Goal: Transaction & Acquisition: Obtain resource

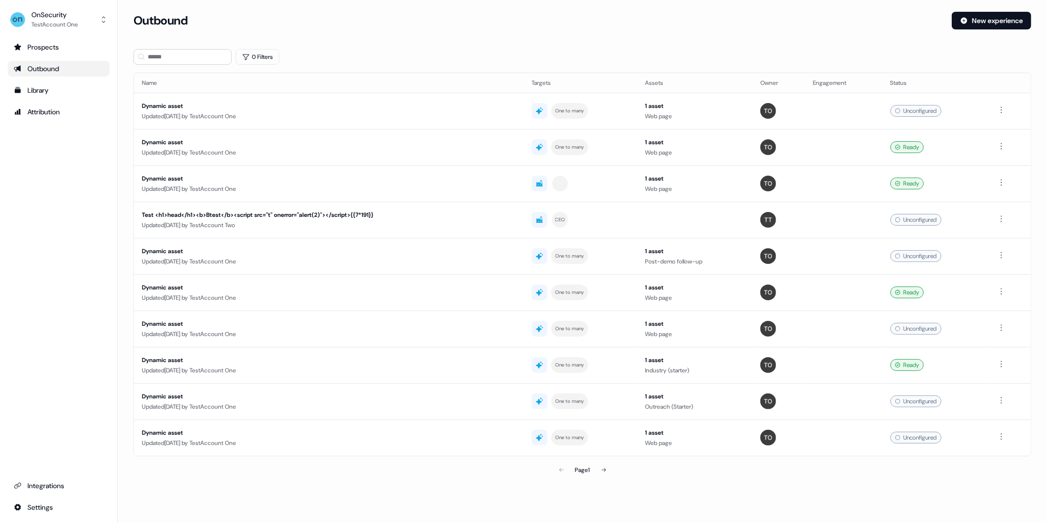
click at [516, 33] on div "Outbound New experience" at bounding box center [583, 26] width 898 height 29
click at [100, 139] on div "Prospects Outbound Library Attribution Integrations Settings" at bounding box center [59, 277] width 102 height 476
click at [48, 113] on div "Attribution" at bounding box center [59, 112] width 90 height 10
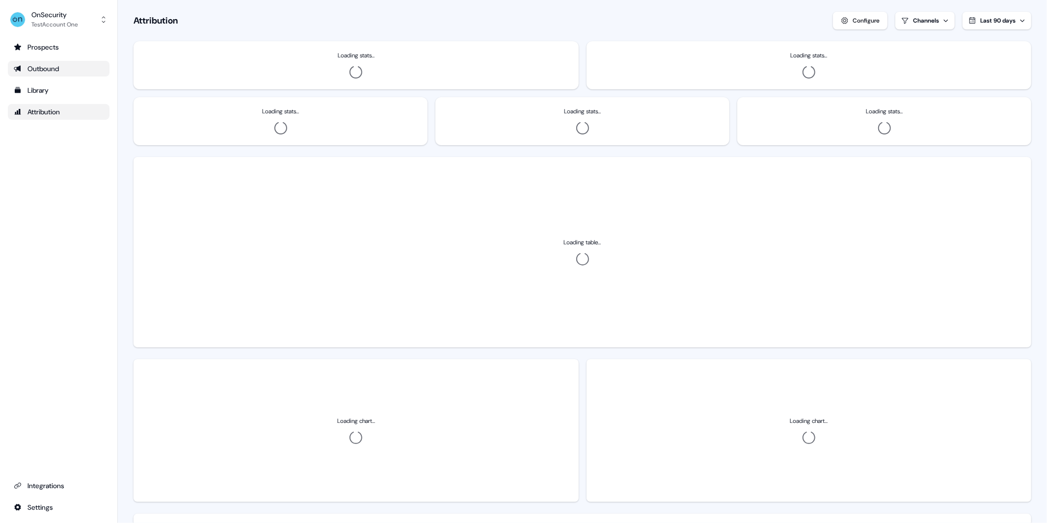
click at [51, 70] on div "Outbound" at bounding box center [59, 69] width 90 height 10
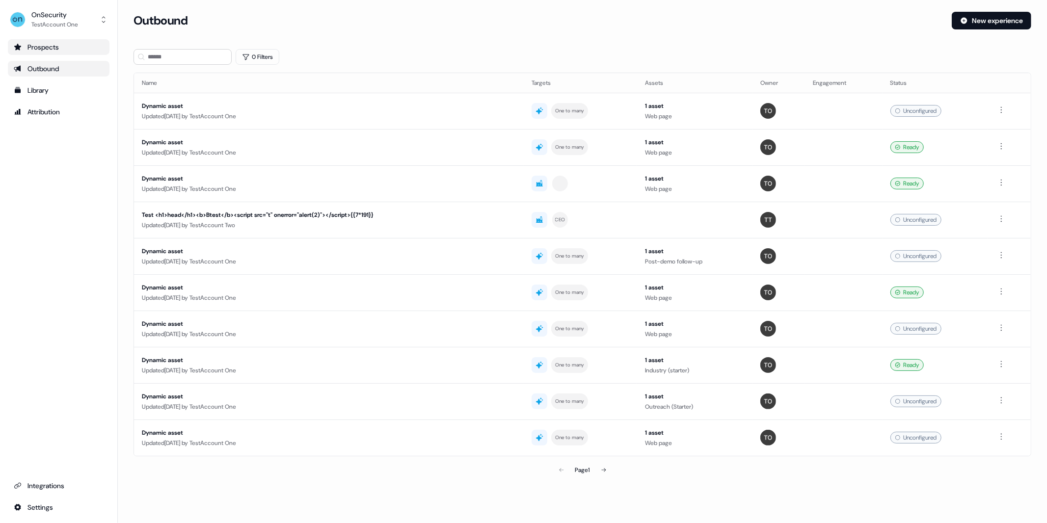
click at [58, 46] on div "Prospects" at bounding box center [59, 47] width 90 height 10
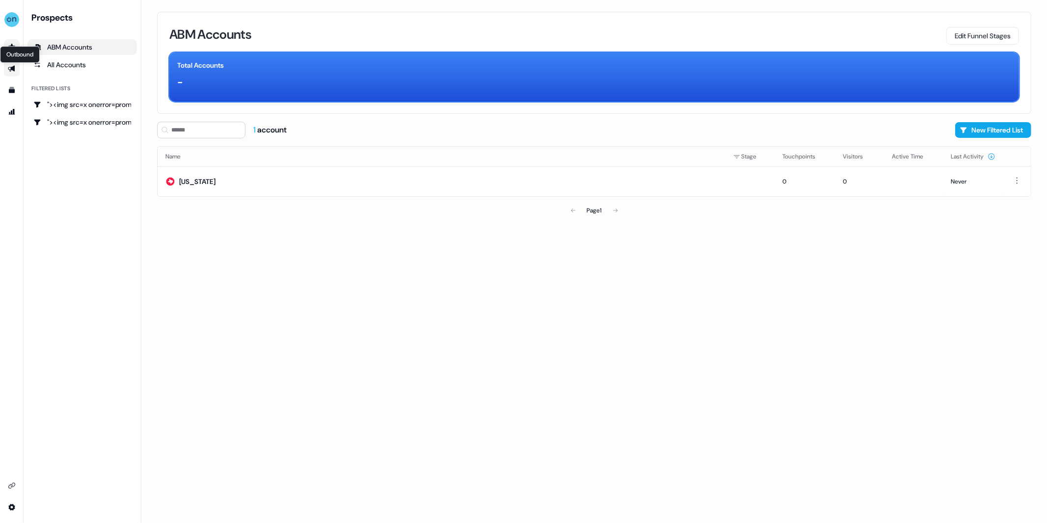
click at [12, 69] on icon "Go to outbound experience" at bounding box center [11, 69] width 7 height 6
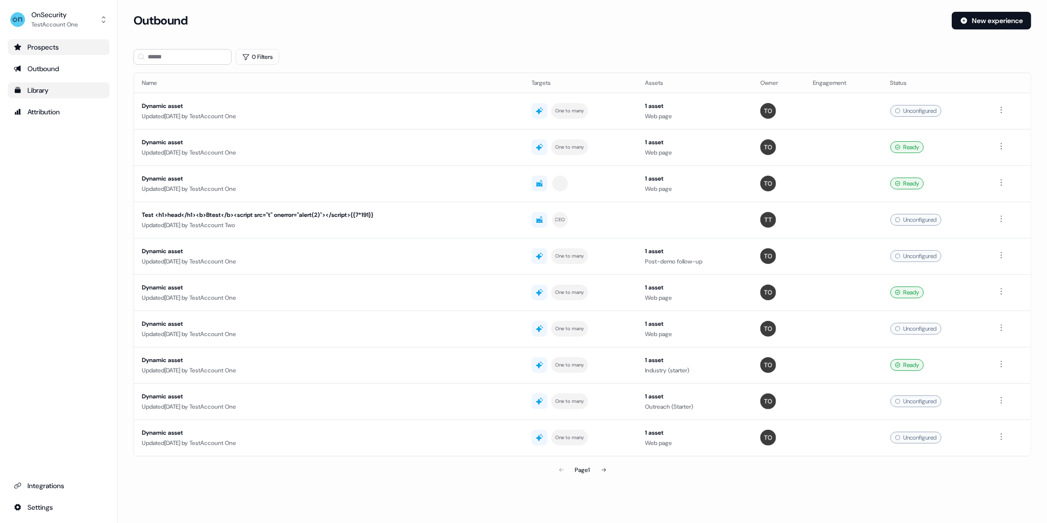
click at [15, 90] on icon "Go to templates" at bounding box center [18, 90] width 8 height 8
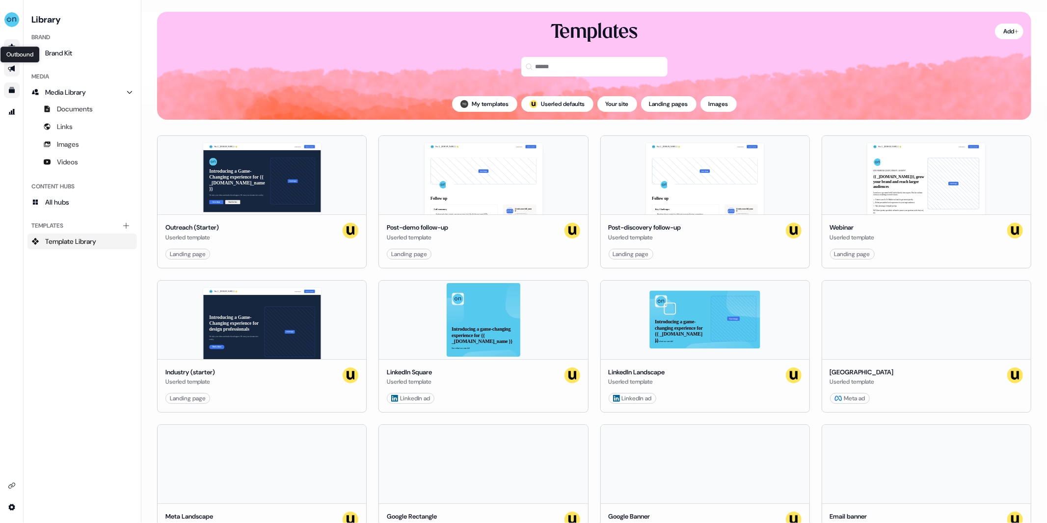
drag, startPoint x: 10, startPoint y: 73, endPoint x: 18, endPoint y: 75, distance: 7.6
click at [10, 73] on div "Go to outbound experience" at bounding box center [12, 69] width 8 height 8
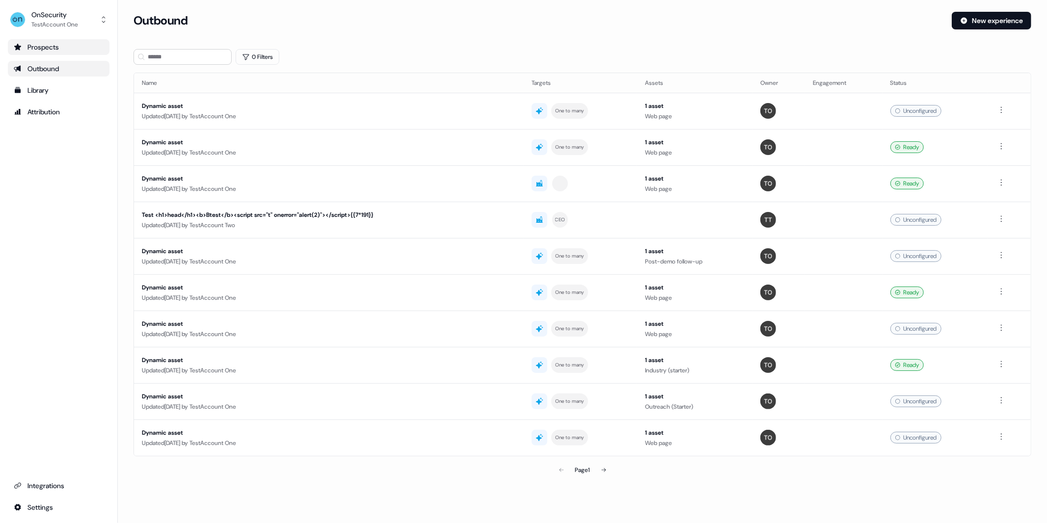
click at [65, 72] on div "Outbound" at bounding box center [59, 69] width 90 height 10
click at [964, 25] on button "New experience" at bounding box center [992, 21] width 80 height 18
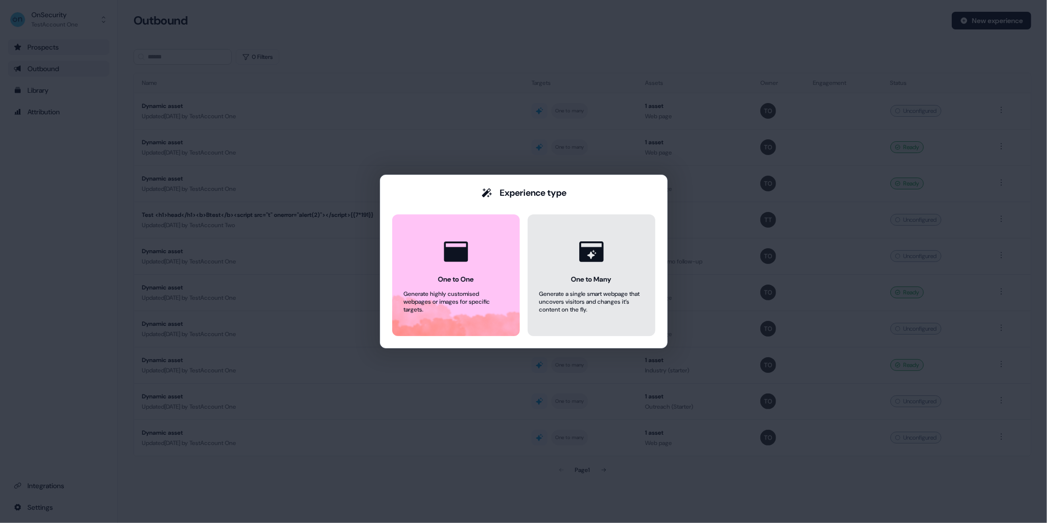
click at [560, 286] on button "One to Many Generate a single smart webpage that uncovers visitors and changes …" at bounding box center [592, 276] width 128 height 122
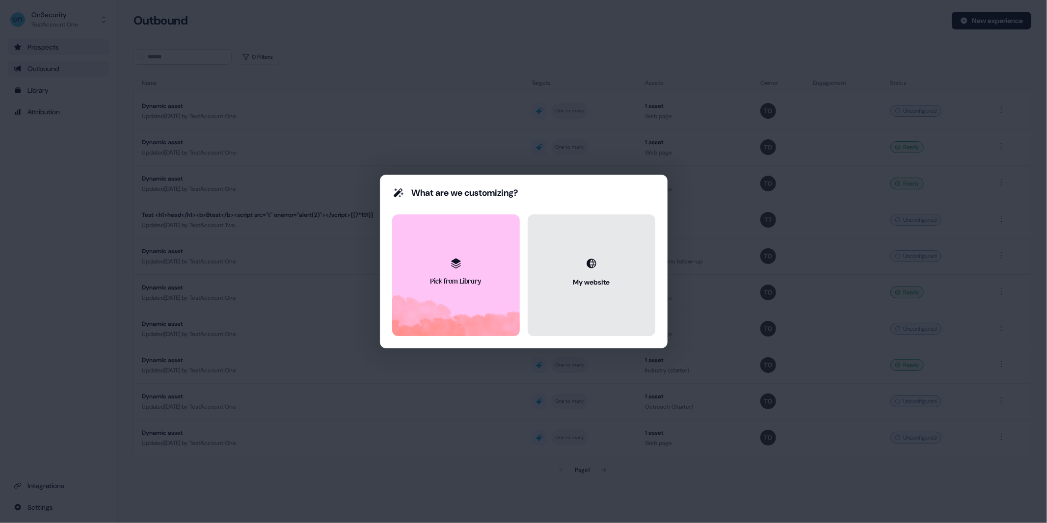
click at [569, 257] on button "My website" at bounding box center [592, 276] width 128 height 122
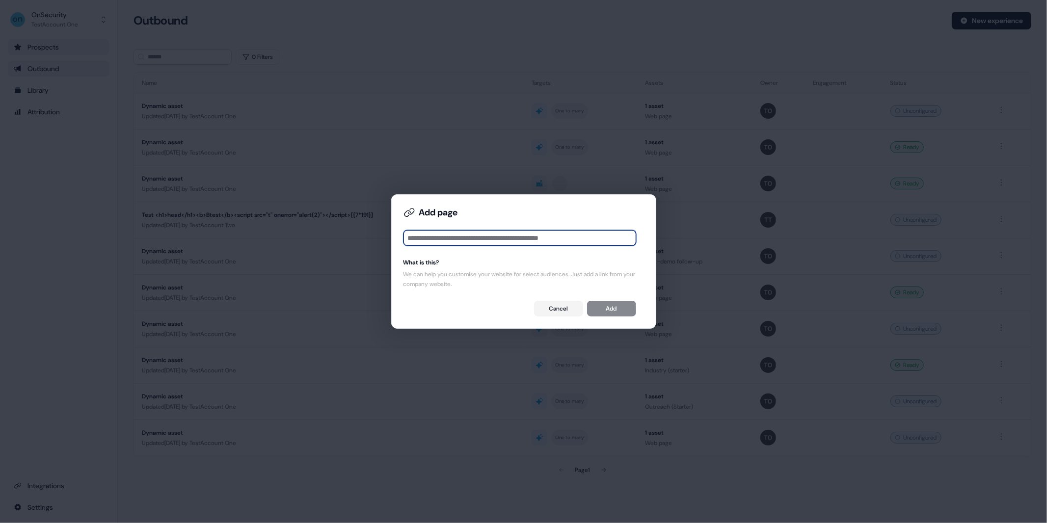
drag, startPoint x: 506, startPoint y: 243, endPoint x: 556, endPoint y: 353, distance: 121.3
click at [506, 244] on input at bounding box center [520, 238] width 233 height 16
click at [494, 244] on input at bounding box center [520, 238] width 233 height 16
paste input "**********"
type input "**********"
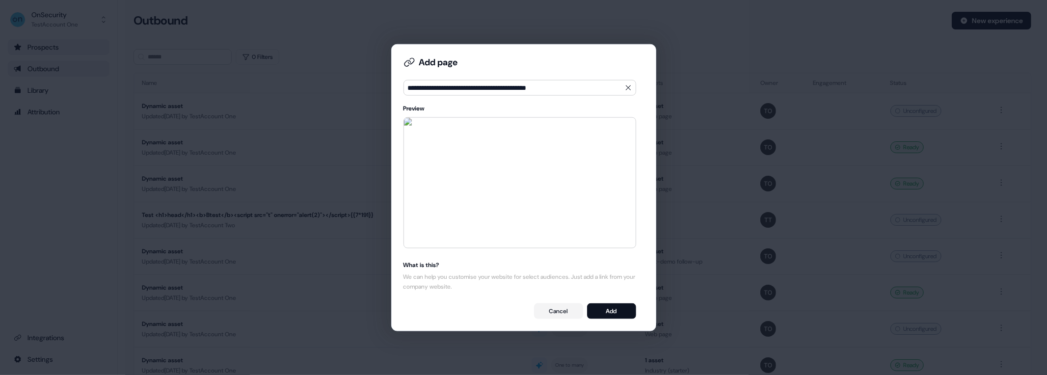
click at [434, 133] on img at bounding box center [520, 183] width 232 height 130
click at [497, 179] on img at bounding box center [520, 183] width 232 height 130
click at [569, 311] on button "Cancel" at bounding box center [558, 311] width 49 height 16
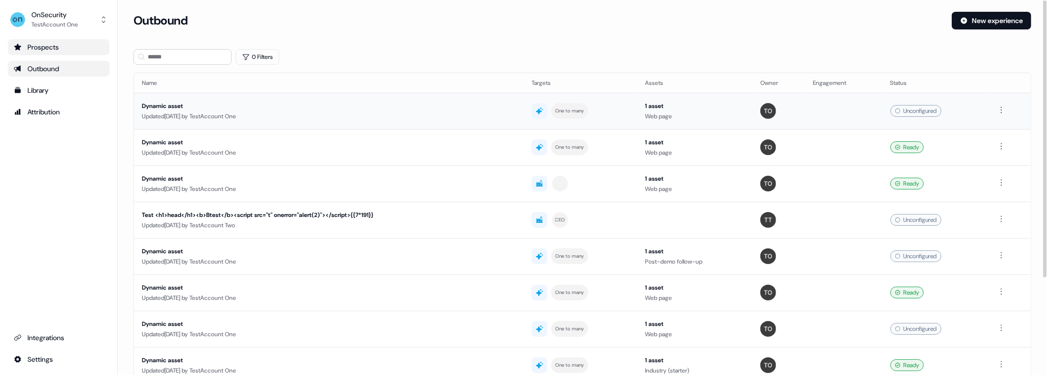
click at [417, 118] on div "Updated 3 days ago by TestAccount One" at bounding box center [329, 116] width 374 height 10
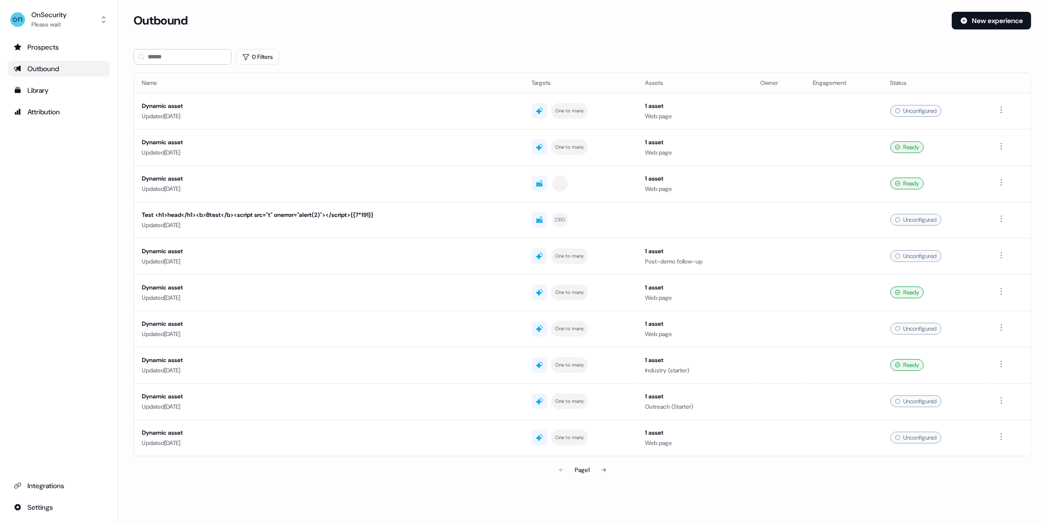
click at [428, 11] on div "Loading... Outbound New experience 0 Filters Name Targets Assets Owner Engageme…" at bounding box center [582, 254] width 929 height 508
click at [291, 112] on div "Updated 3 days ago" at bounding box center [329, 116] width 374 height 10
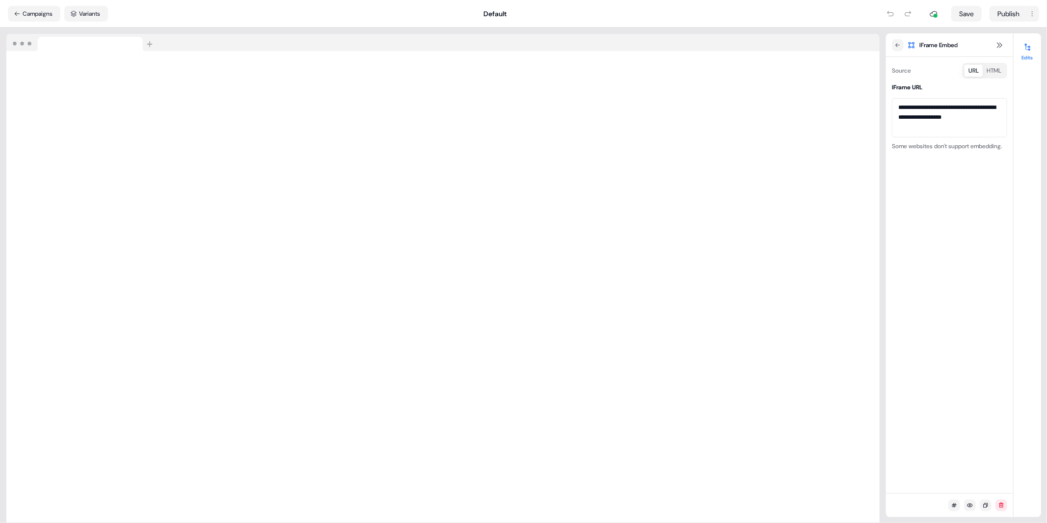
click at [988, 73] on button "HTML" at bounding box center [994, 71] width 23 height 12
click at [966, 74] on button "URL" at bounding box center [974, 71] width 18 height 12
click at [22, 16] on button "Campaigns" at bounding box center [34, 14] width 53 height 16
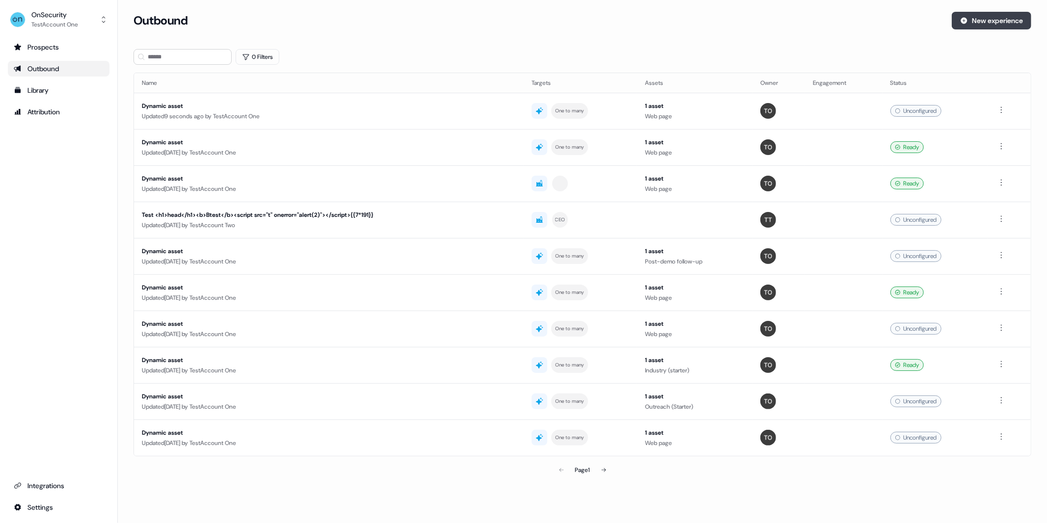
click at [996, 21] on button "New experience" at bounding box center [992, 21] width 80 height 18
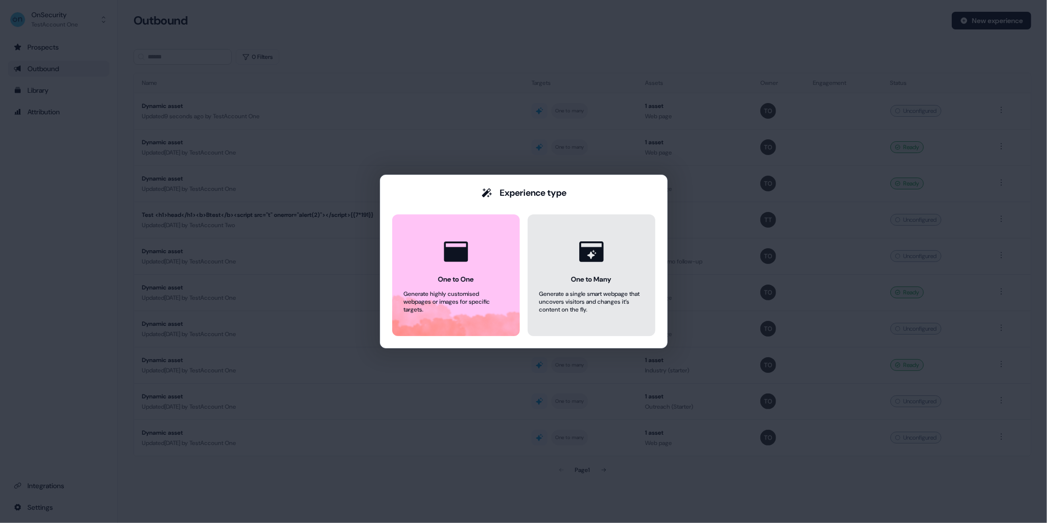
click at [600, 241] on icon at bounding box center [591, 251] width 37 height 37
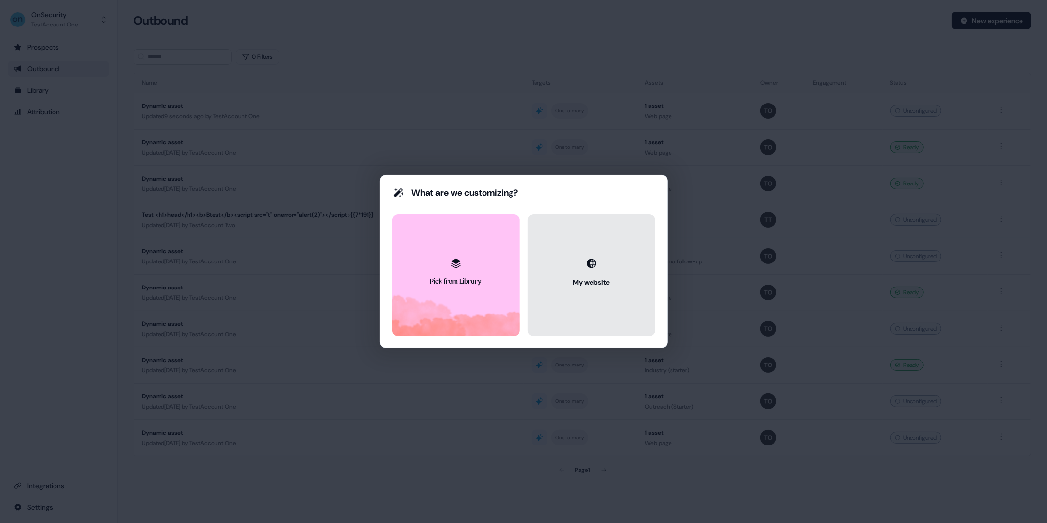
click at [600, 249] on button "My website" at bounding box center [592, 276] width 128 height 122
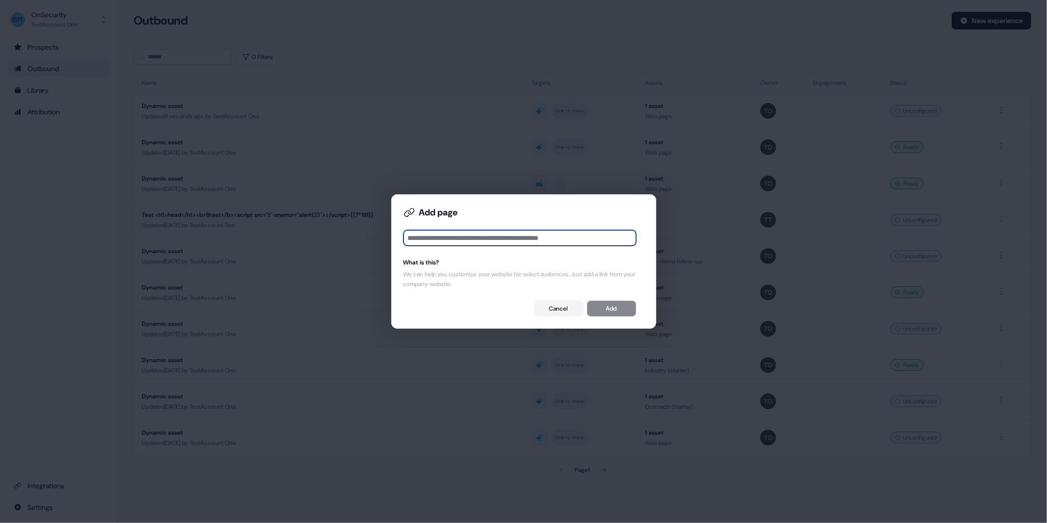
click at [520, 234] on input at bounding box center [520, 238] width 233 height 16
type input "**********"
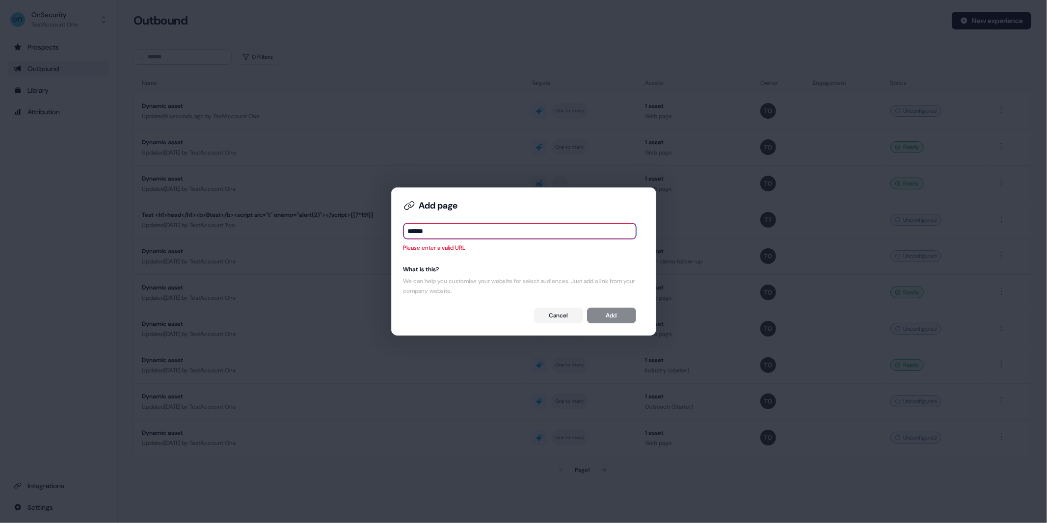
paste input "**********"
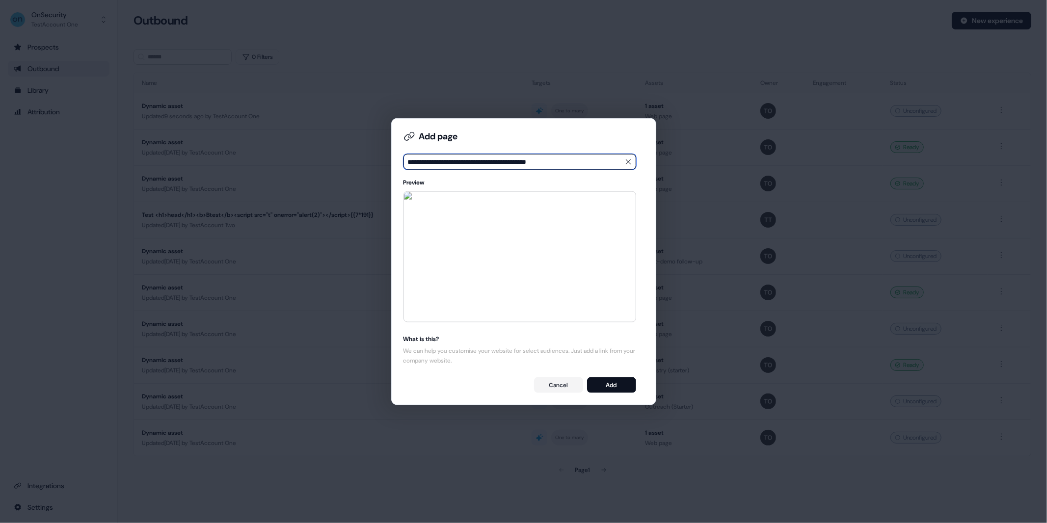
type input "**********"
click at [573, 161] on input "**********" at bounding box center [520, 162] width 233 height 16
click at [630, 161] on icon at bounding box center [628, 162] width 8 height 8
click at [560, 388] on button "Cancel" at bounding box center [558, 385] width 49 height 16
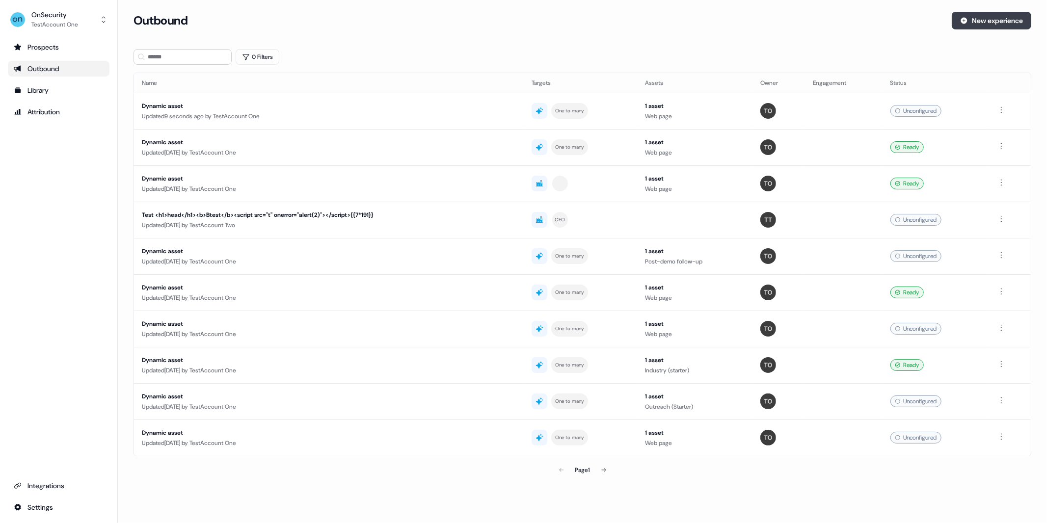
click at [996, 20] on button "New experience" at bounding box center [992, 21] width 80 height 18
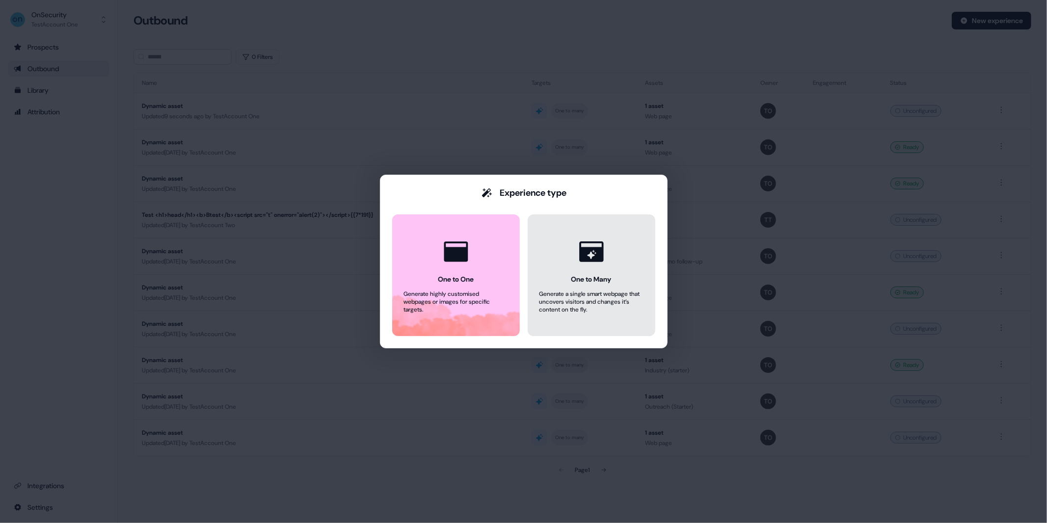
click at [582, 271] on button "One to Many Generate a single smart webpage that uncovers visitors and changes …" at bounding box center [592, 276] width 128 height 122
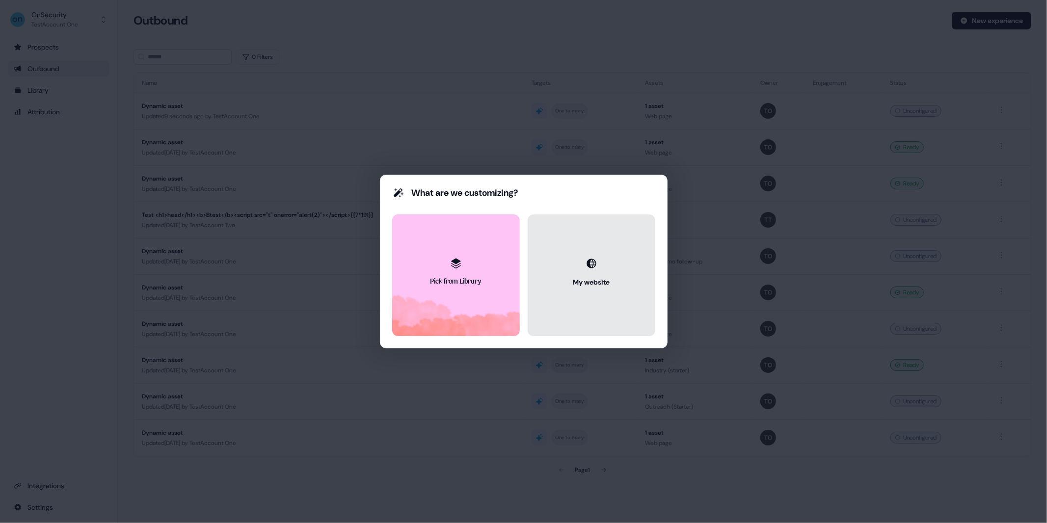
click at [575, 259] on button "My website" at bounding box center [592, 276] width 128 height 122
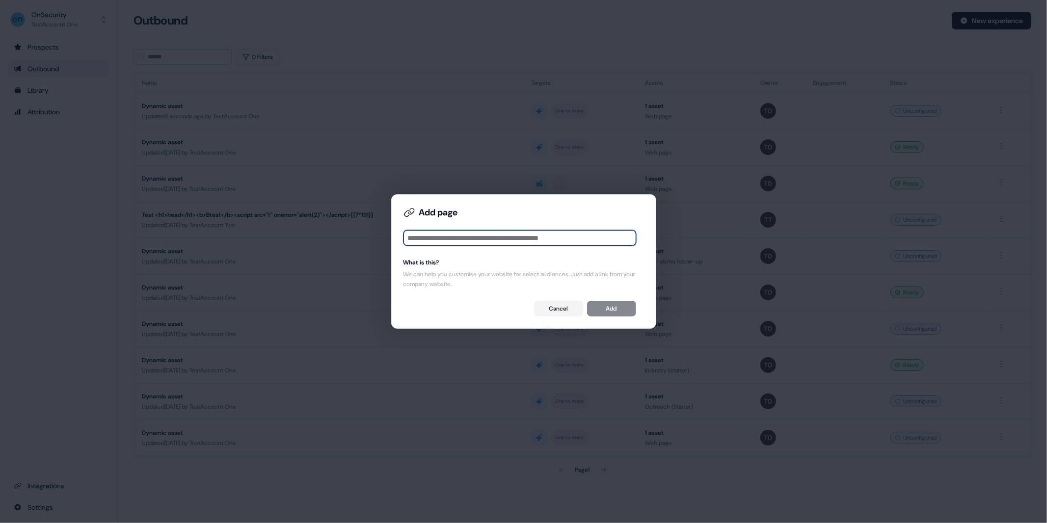
click at [517, 240] on input at bounding box center [520, 238] width 233 height 16
paste input "**********"
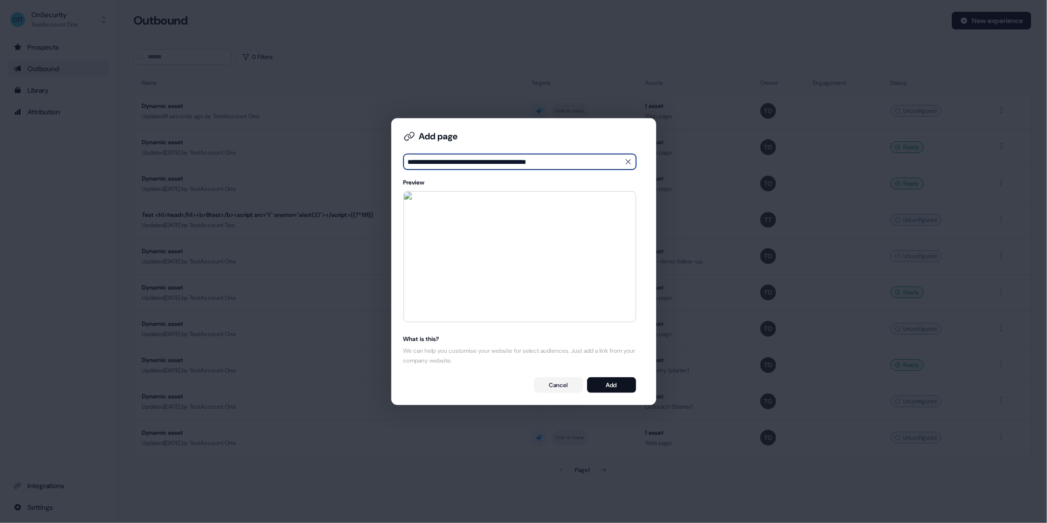
type input "**********"
click at [451, 227] on img at bounding box center [520, 257] width 232 height 130
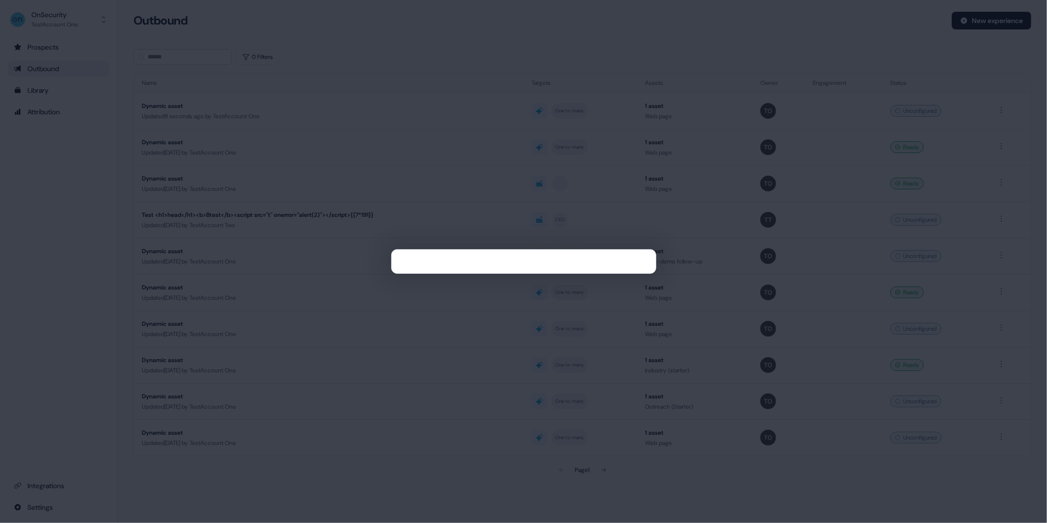
click at [602, 87] on div at bounding box center [523, 261] width 1047 height 523
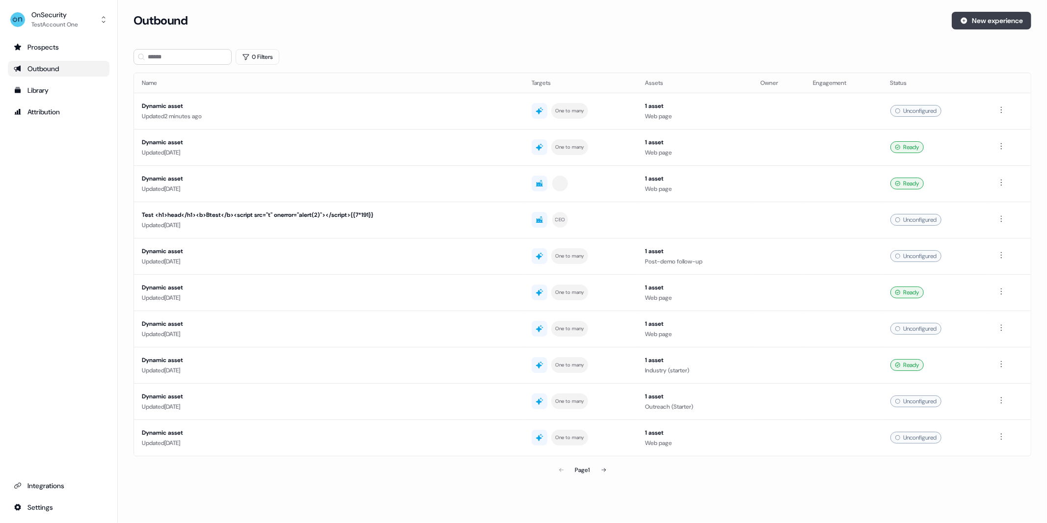
click at [973, 21] on button "New experience" at bounding box center [992, 21] width 80 height 18
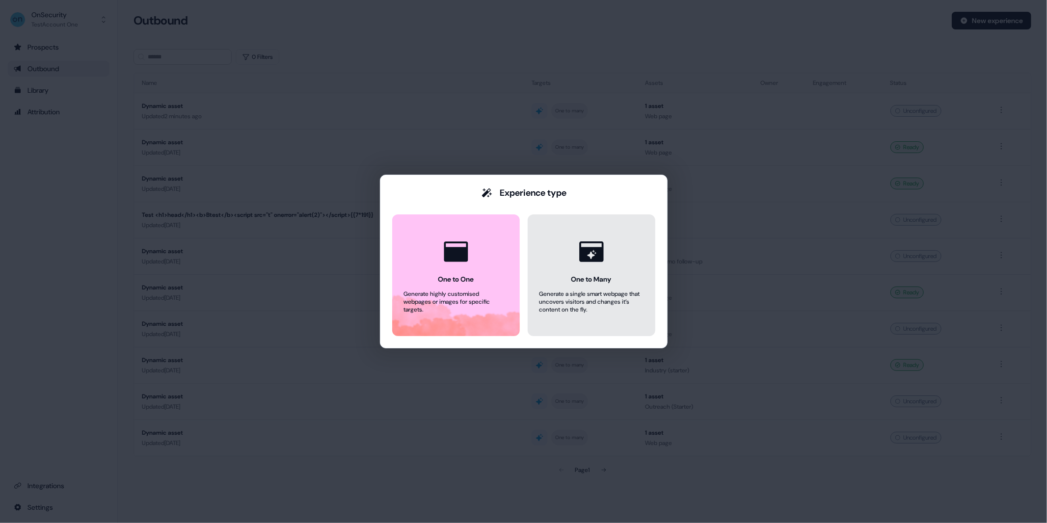
click at [586, 283] on div "One to Many" at bounding box center [591, 279] width 40 height 10
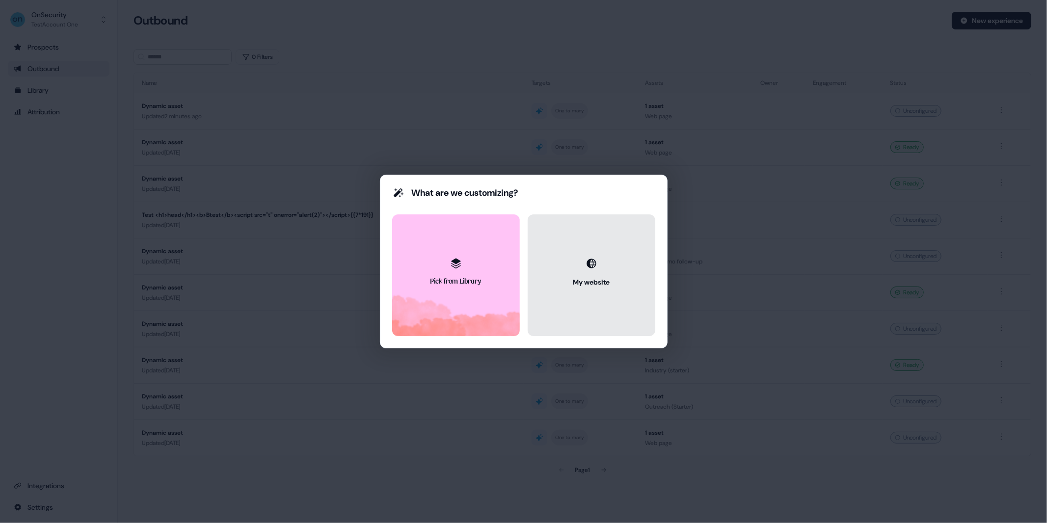
click at [589, 256] on div at bounding box center [592, 264] width 20 height 20
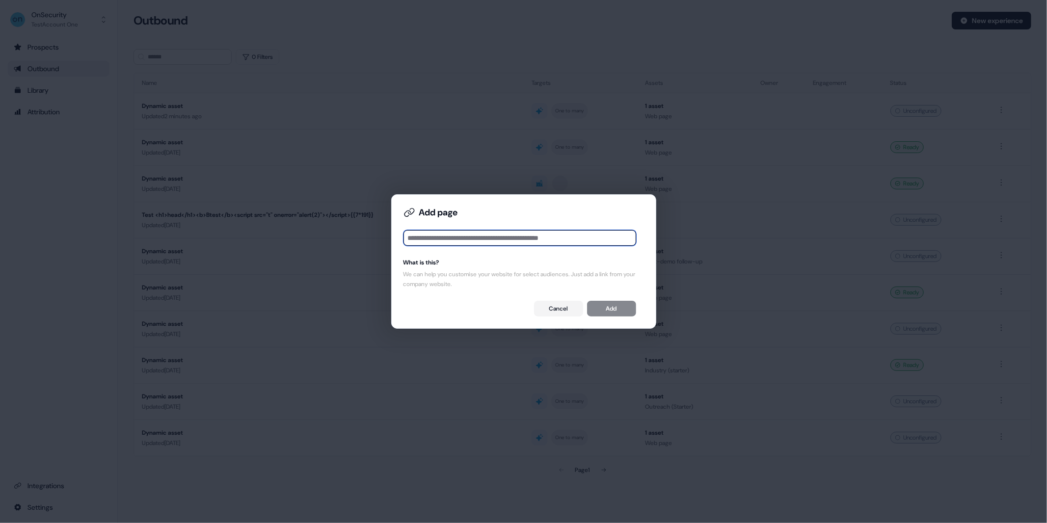
click at [520, 233] on input at bounding box center [520, 238] width 233 height 16
paste input "**********"
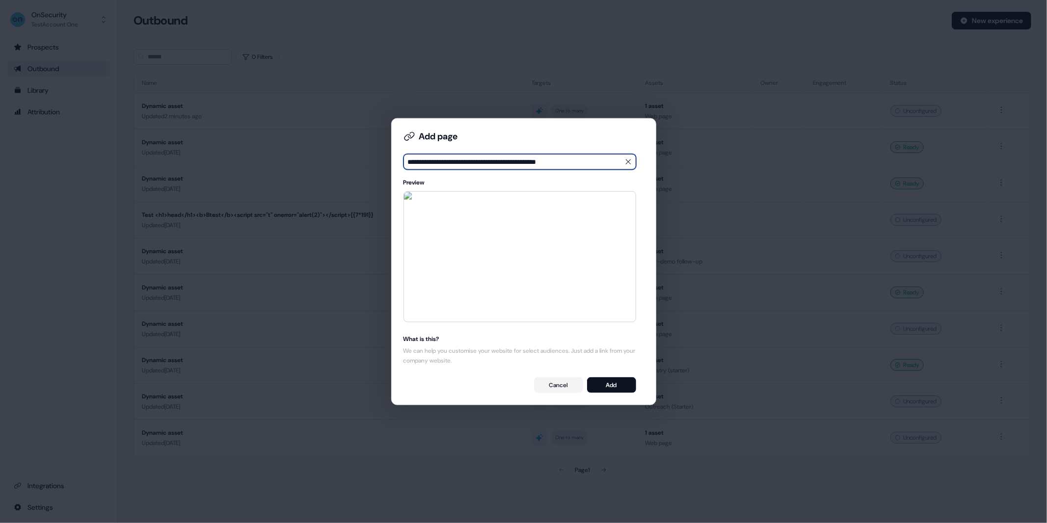
type input "**********"
click at [621, 390] on button "Add" at bounding box center [611, 385] width 49 height 16
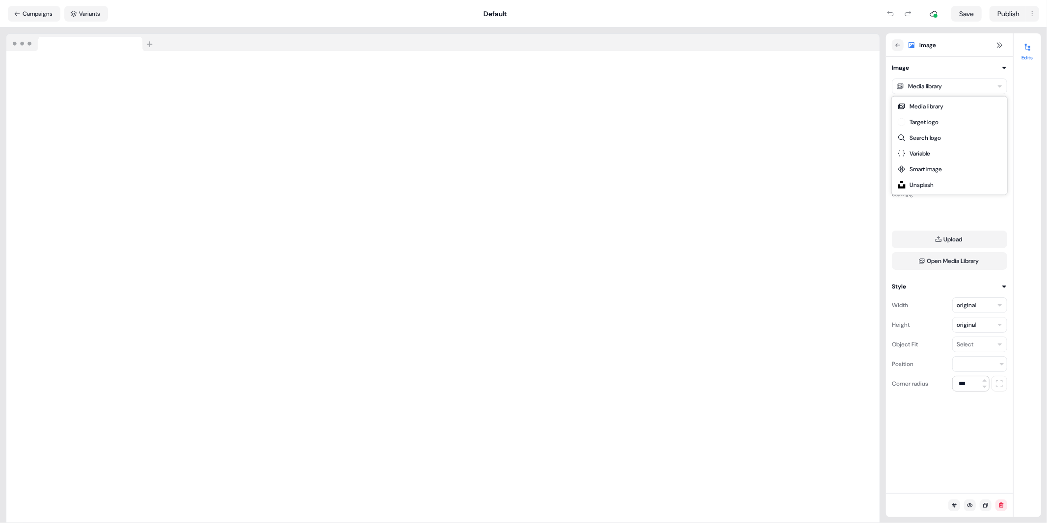
click at [943, 89] on html "For the best experience switch devices to a bigger screen. Go to Userled.io Dyn…" at bounding box center [523, 261] width 1047 height 523
click at [914, 62] on html "For the best experience switch devices to a bigger screen. Go to Userled.io Dyn…" at bounding box center [523, 261] width 1047 height 523
click at [901, 47] on icon at bounding box center [898, 45] width 6 height 6
click at [936, 262] on button "Open Media Library" at bounding box center [949, 261] width 115 height 18
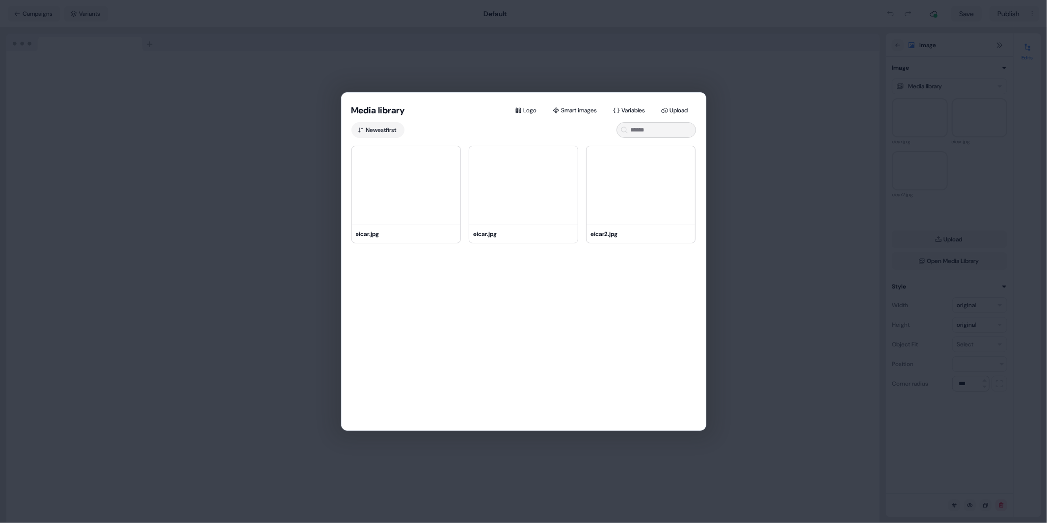
click at [622, 289] on div "eicar.jpg eicar.jpg eicar2.jpg" at bounding box center [524, 300] width 364 height 308
click at [573, 109] on button "Smart images" at bounding box center [576, 111] width 58 height 16
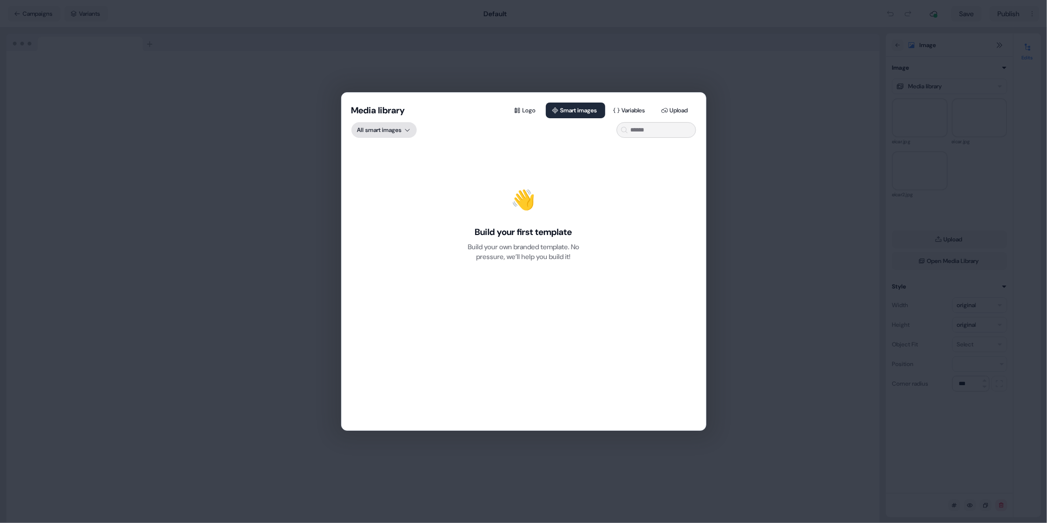
click at [416, 136] on div "Media library Logo Smart images Variables Upload All smart images 👋 Build your …" at bounding box center [523, 261] width 1047 height 523
click at [794, 197] on div "Media library Logo Smart images Variables Upload All smart images 👋 Build your …" at bounding box center [523, 261] width 1047 height 523
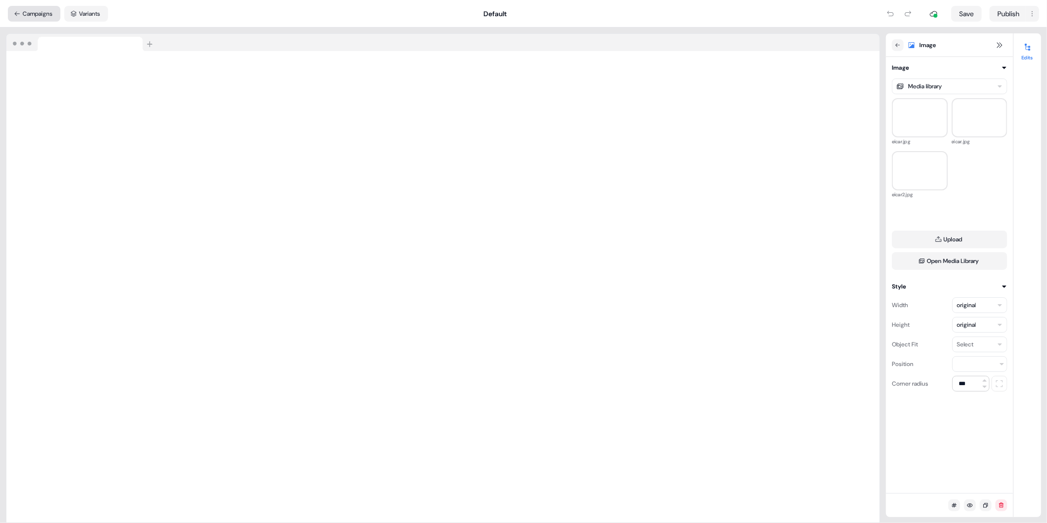
click at [11, 11] on button "Campaigns" at bounding box center [34, 14] width 53 height 16
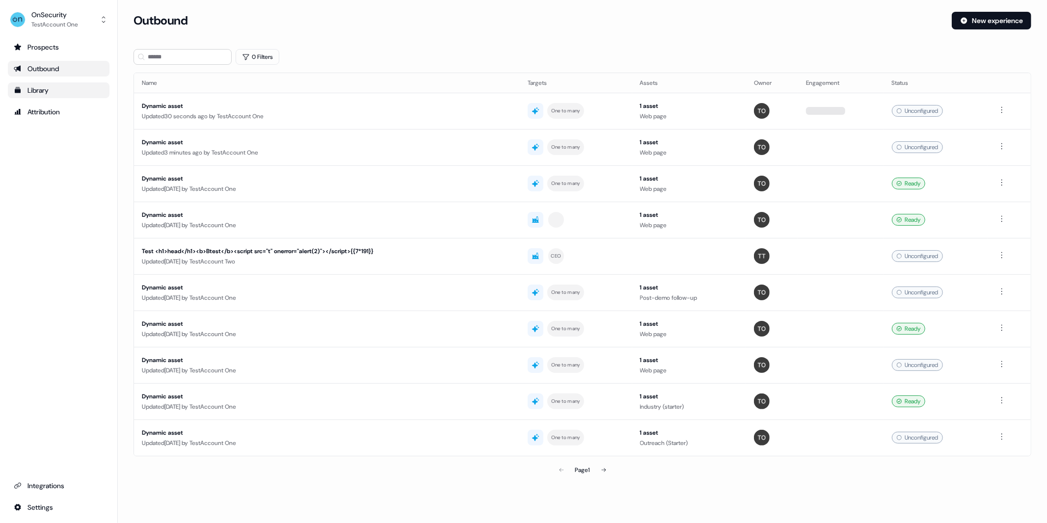
click at [48, 94] on div "Library" at bounding box center [59, 90] width 90 height 10
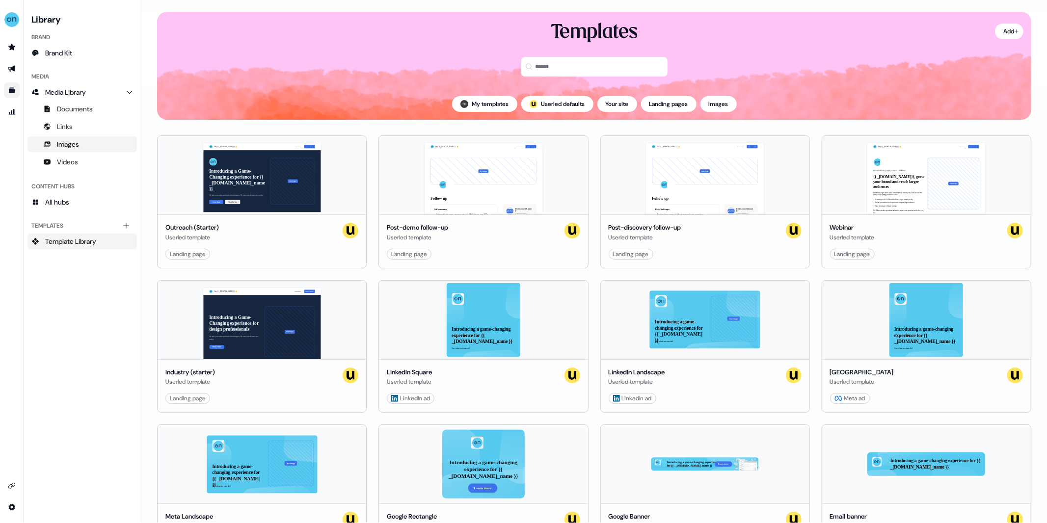
click at [67, 144] on span "Images" at bounding box center [68, 144] width 22 height 10
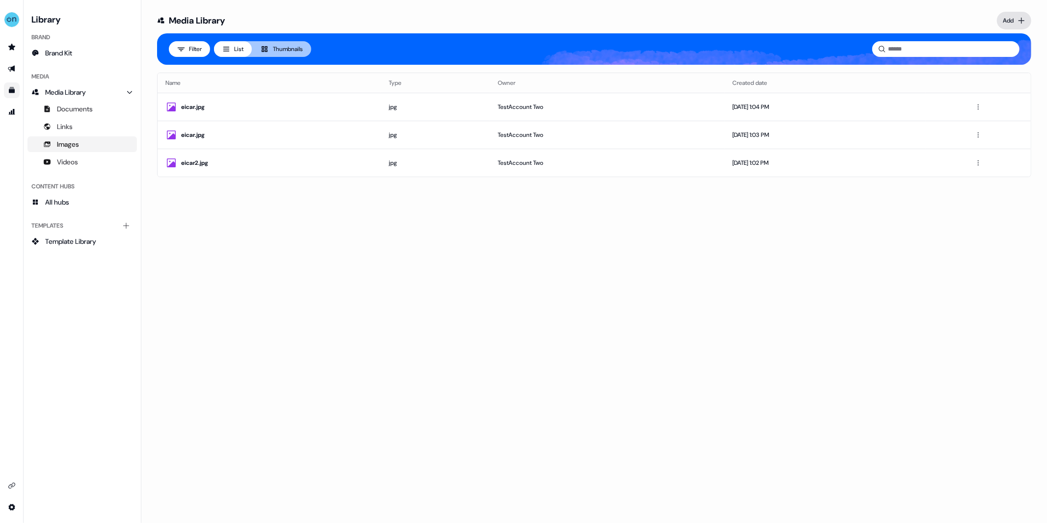
click at [1007, 21] on html "For the best experience switch devices to a bigger screen. Go to Userled.io Lib…" at bounding box center [523, 261] width 1047 height 523
click at [1001, 41] on div "Upload files" at bounding box center [1000, 42] width 58 height 16
type input "**********"
click at [195, 103] on div "image.png" at bounding box center [279, 107] width 197 height 10
click at [411, 257] on body "For the best experience switch devices to a bigger screen. Go to Userled.io Lib…" at bounding box center [523, 261] width 1047 height 523
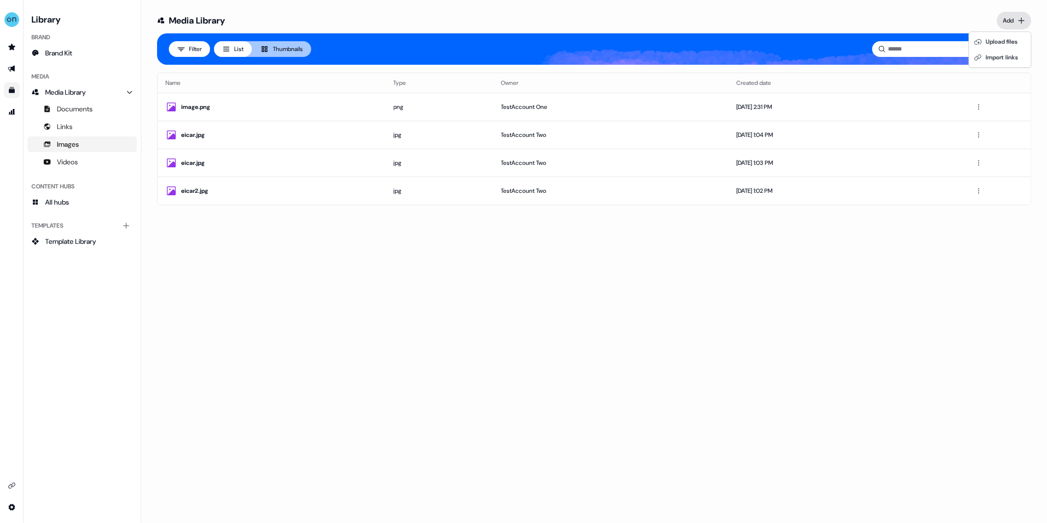
click at [1016, 22] on html "For the best experience switch devices to a bigger screen. Go to Userled.io Lib…" at bounding box center [523, 261] width 1047 height 523
click at [1004, 42] on div "Upload files" at bounding box center [1000, 42] width 58 height 16
type input "**********"
click at [209, 108] on div "image.png" at bounding box center [279, 107] width 197 height 10
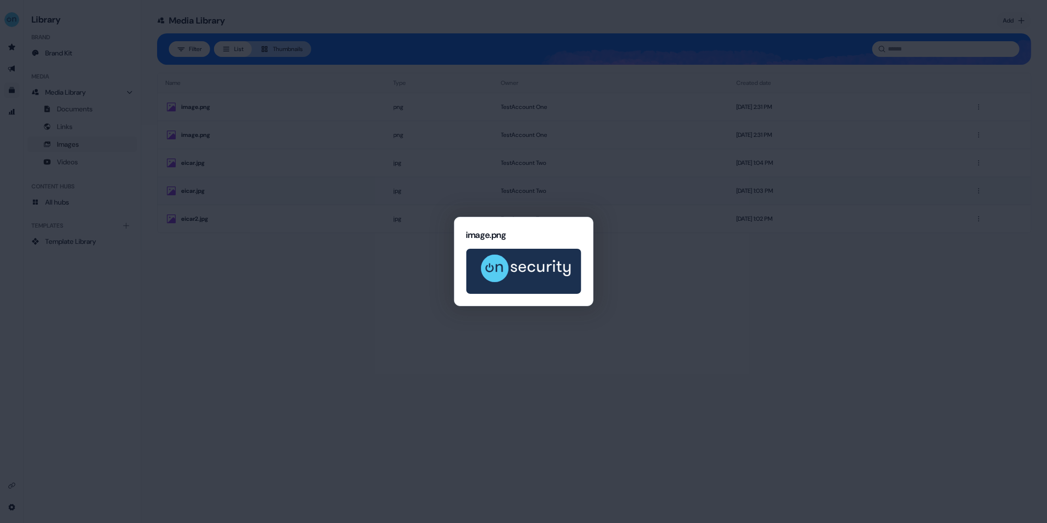
click at [336, 202] on body "For the best experience switch devices to a bigger screen. Go to Userled.io Lib…" at bounding box center [523, 261] width 1047 height 523
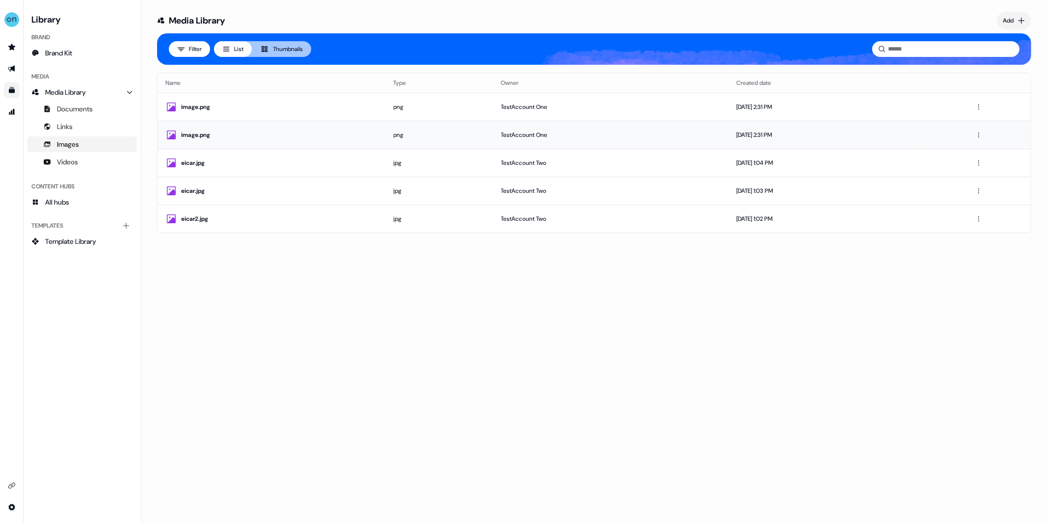
click at [191, 131] on div "image.png" at bounding box center [279, 135] width 197 height 10
click at [185, 136] on div "image.png" at bounding box center [279, 135] width 197 height 10
drag, startPoint x: 515, startPoint y: 94, endPoint x: 435, endPoint y: 105, distance: 80.3
click at [514, 94] on body "For the best experience switch devices to a bigger screen. Go to [DOMAIN_NAME] …" at bounding box center [523, 261] width 1047 height 523
click at [1025, 19] on html "For the best experience switch devices to a bigger screen. Go to Userled.io Lib…" at bounding box center [523, 261] width 1047 height 523
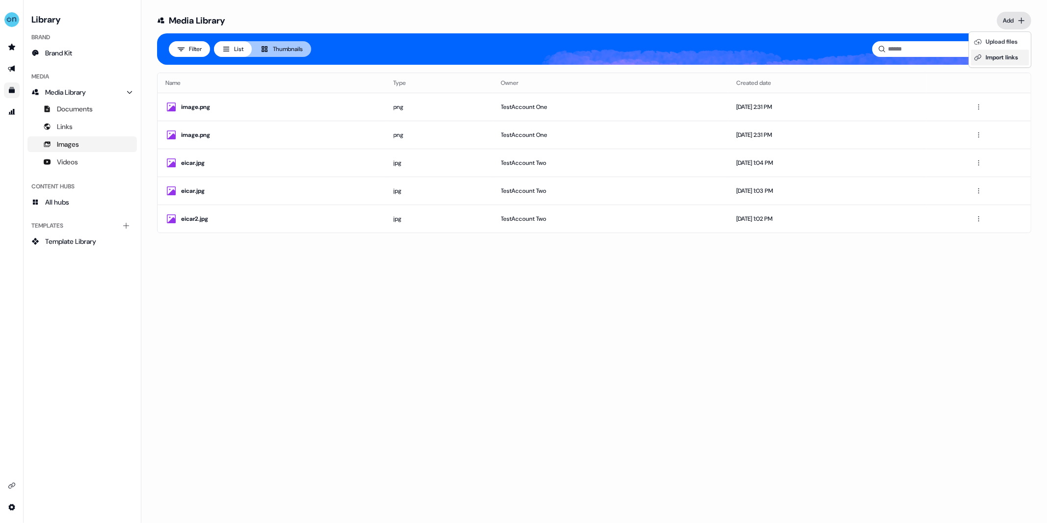
click at [1002, 56] on div "Import links" at bounding box center [1000, 58] width 58 height 16
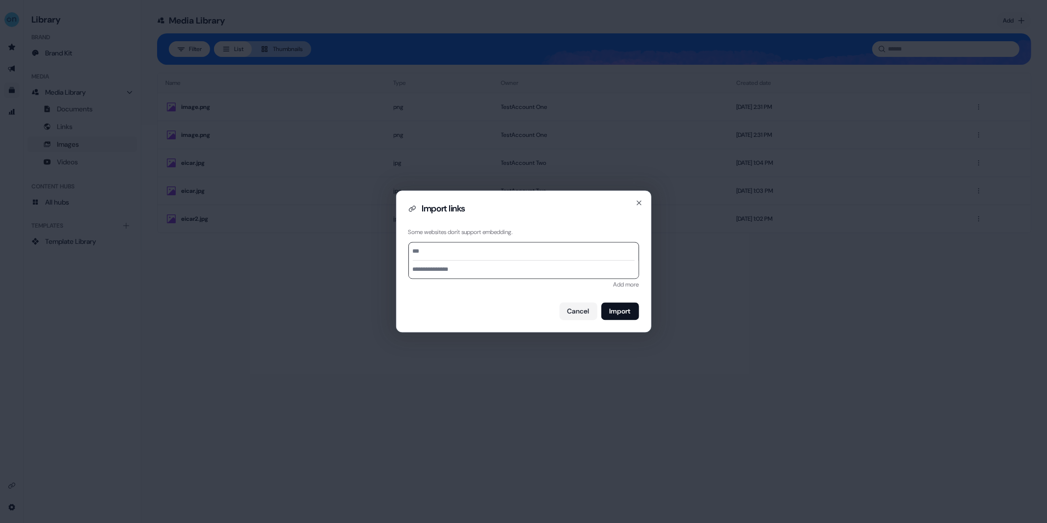
click at [468, 252] on input at bounding box center [524, 252] width 222 height 18
paste input "**********"
type input "**********"
drag, startPoint x: 486, startPoint y: 253, endPoint x: 541, endPoint y: 333, distance: 97.4
click at [486, 254] on input at bounding box center [524, 252] width 222 height 18
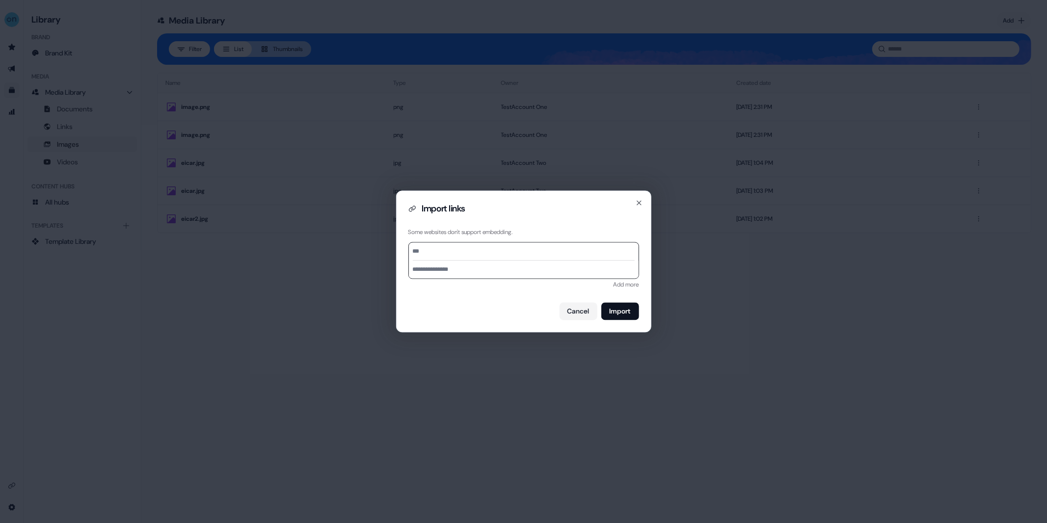
paste input "**********"
type input "**********"
click at [618, 315] on button "Import" at bounding box center [620, 312] width 38 height 18
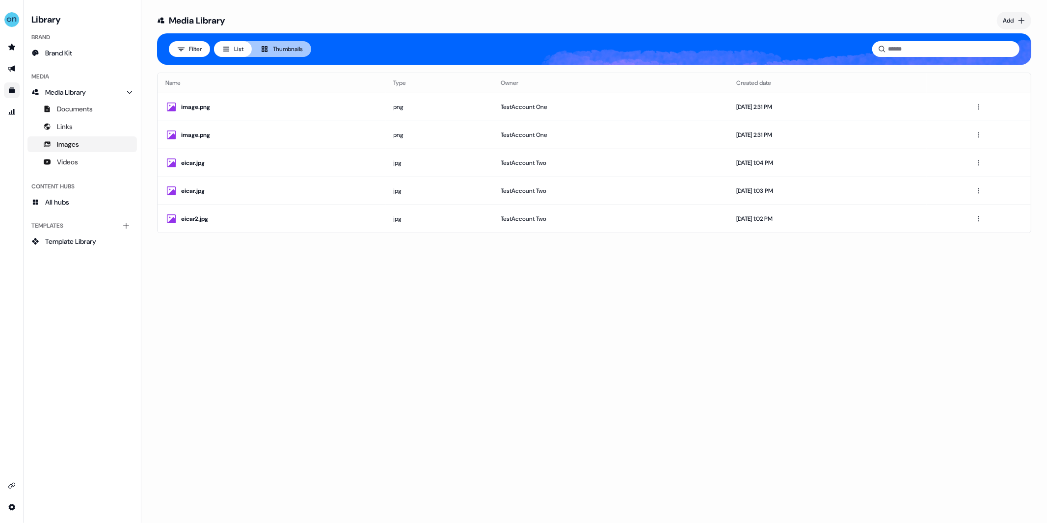
click at [175, 285] on div "Media Library Add Filter List Thumbnails Name Type Owner Created date image.png…" at bounding box center [594, 261] width 906 height 523
click at [156, 81] on div "Media Library Add Filter List Thumbnails Name Type Owner Created date image.png…" at bounding box center [594, 122] width 906 height 245
click at [1011, 17] on html "For the best experience switch devices to a bigger screen. Go to [DOMAIN_NAME] …" at bounding box center [523, 261] width 1047 height 523
click at [1009, 60] on div "Import links" at bounding box center [1000, 58] width 58 height 16
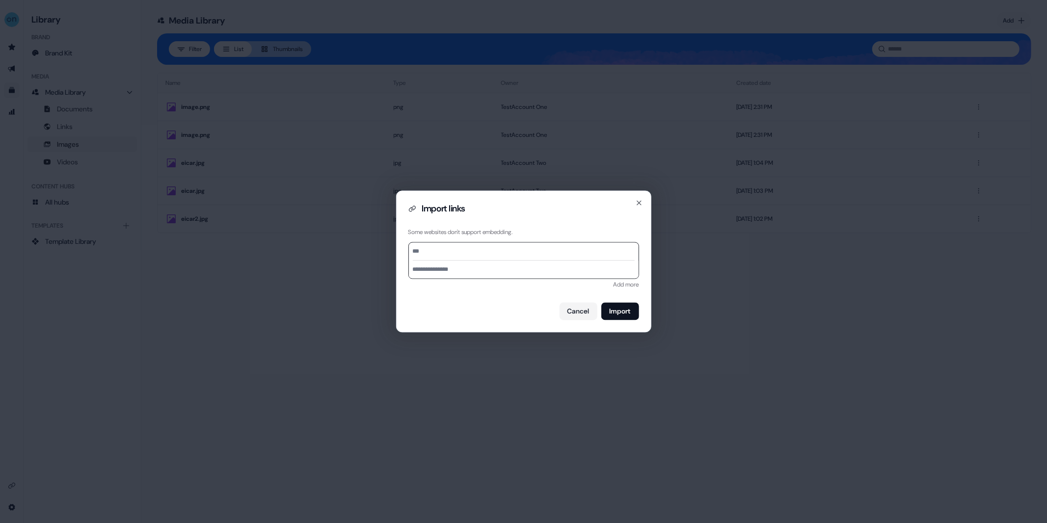
drag, startPoint x: 451, startPoint y: 244, endPoint x: 456, endPoint y: 256, distance: 12.8
click at [451, 246] on input at bounding box center [524, 252] width 222 height 18
paste input "**********"
type input "**********"
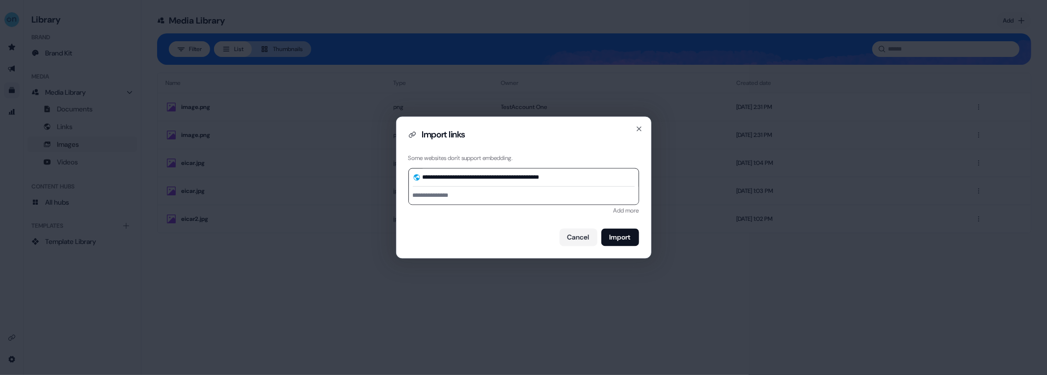
click at [189, 328] on div "**********" at bounding box center [523, 187] width 1047 height 375
